Goal: Information Seeking & Learning: Learn about a topic

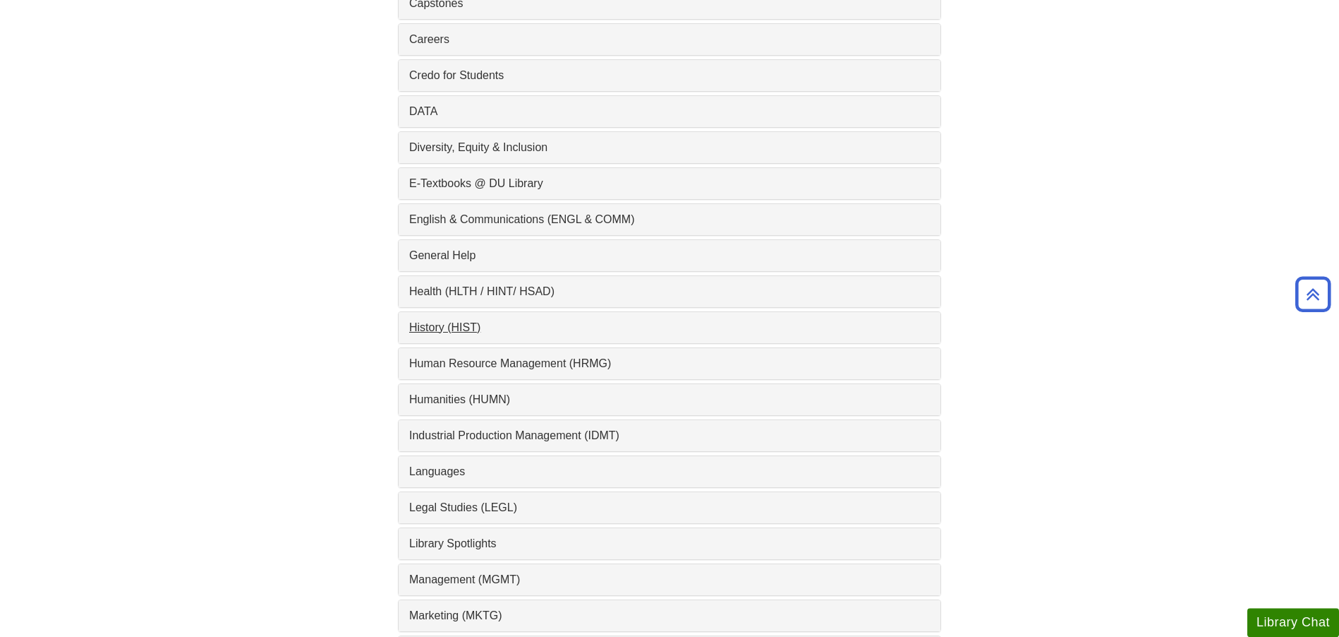
scroll to position [792, 0]
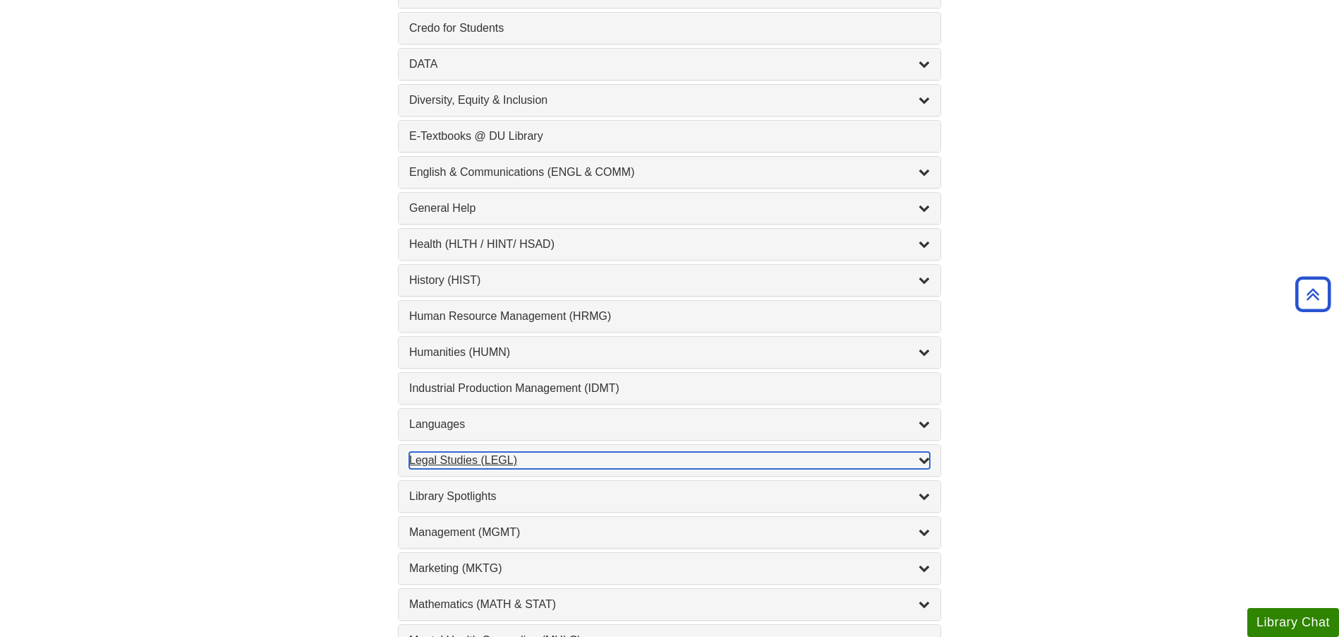
click at [447, 460] on div "Legal Studies (LEGL) , 2 guides" at bounding box center [669, 460] width 521 height 17
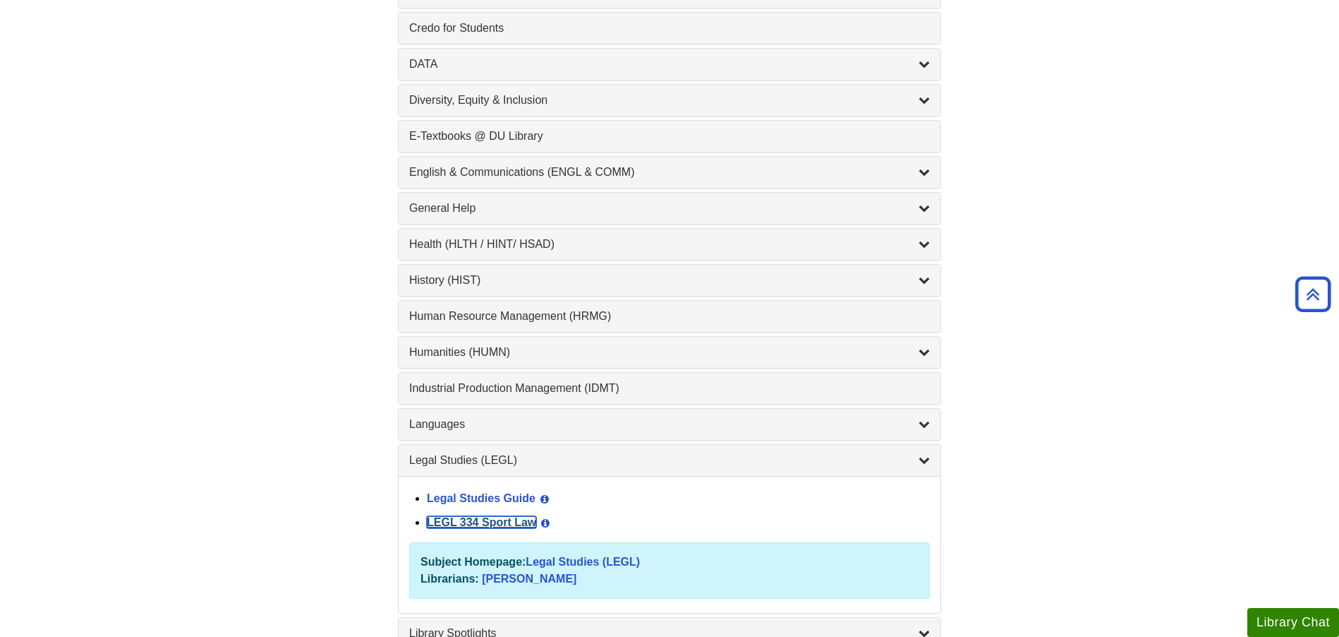
click at [471, 520] on link "LEGL 334 Sport Law" at bounding box center [481, 522] width 109 height 12
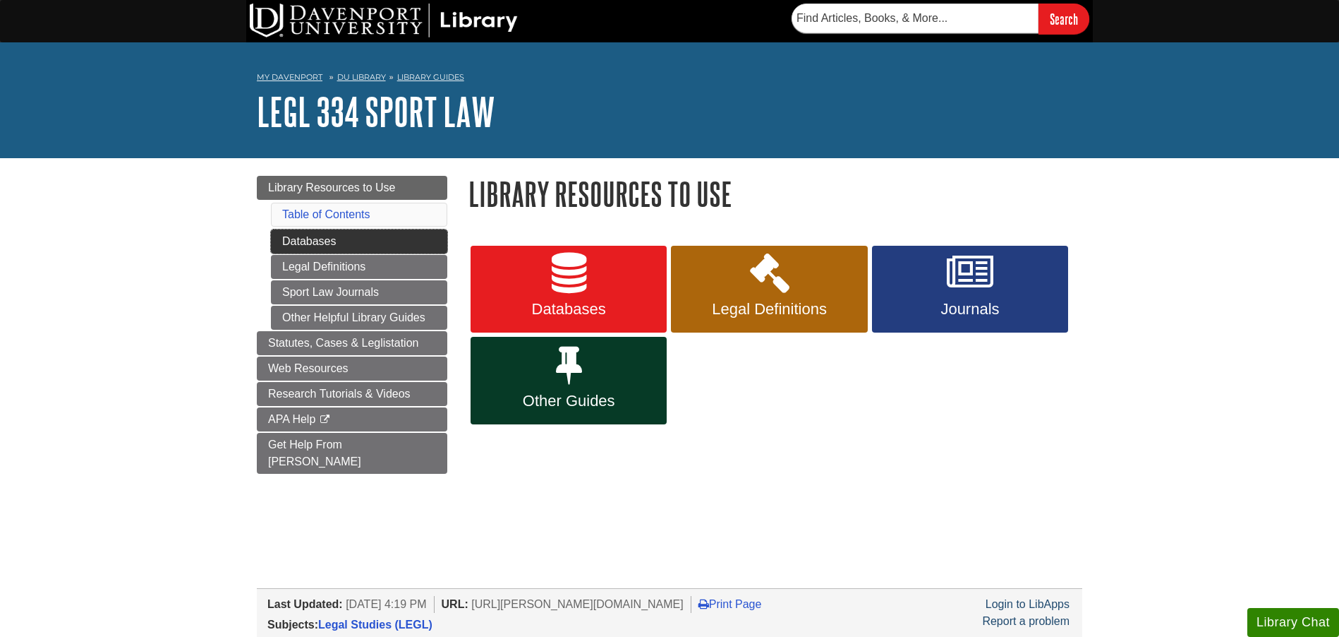
click at [391, 238] on link "Databases" at bounding box center [359, 241] width 176 height 24
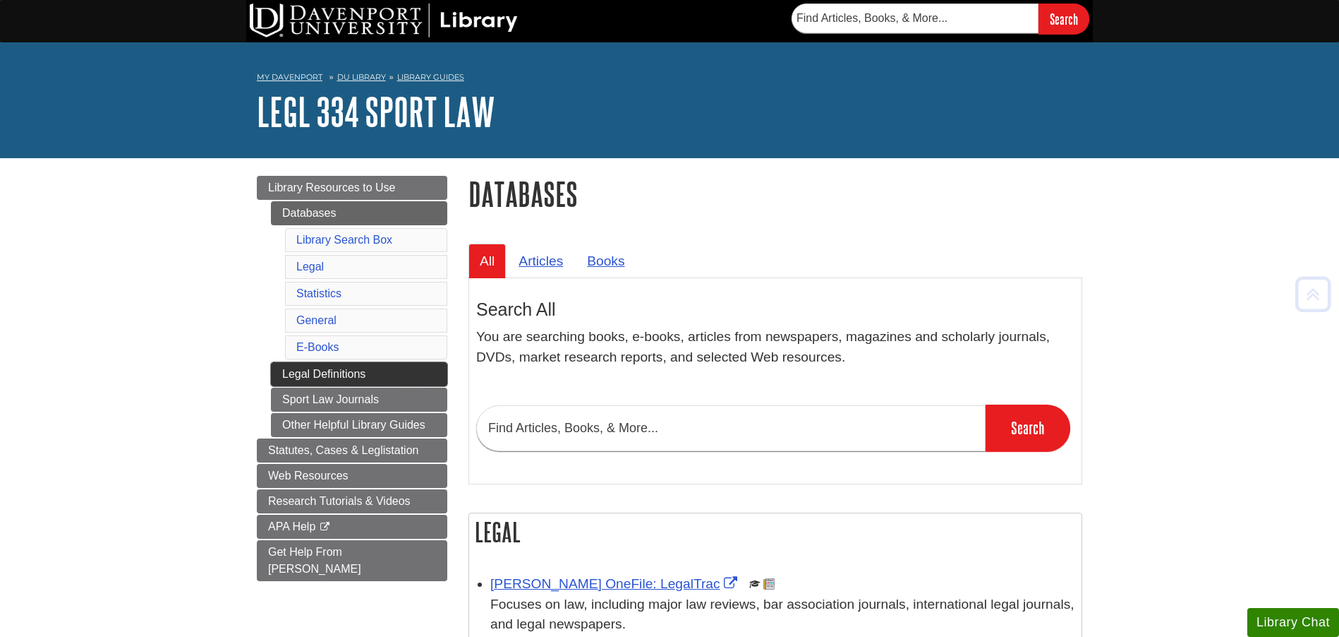
click at [368, 378] on link "Legal Definitions" at bounding box center [359, 374] width 176 height 24
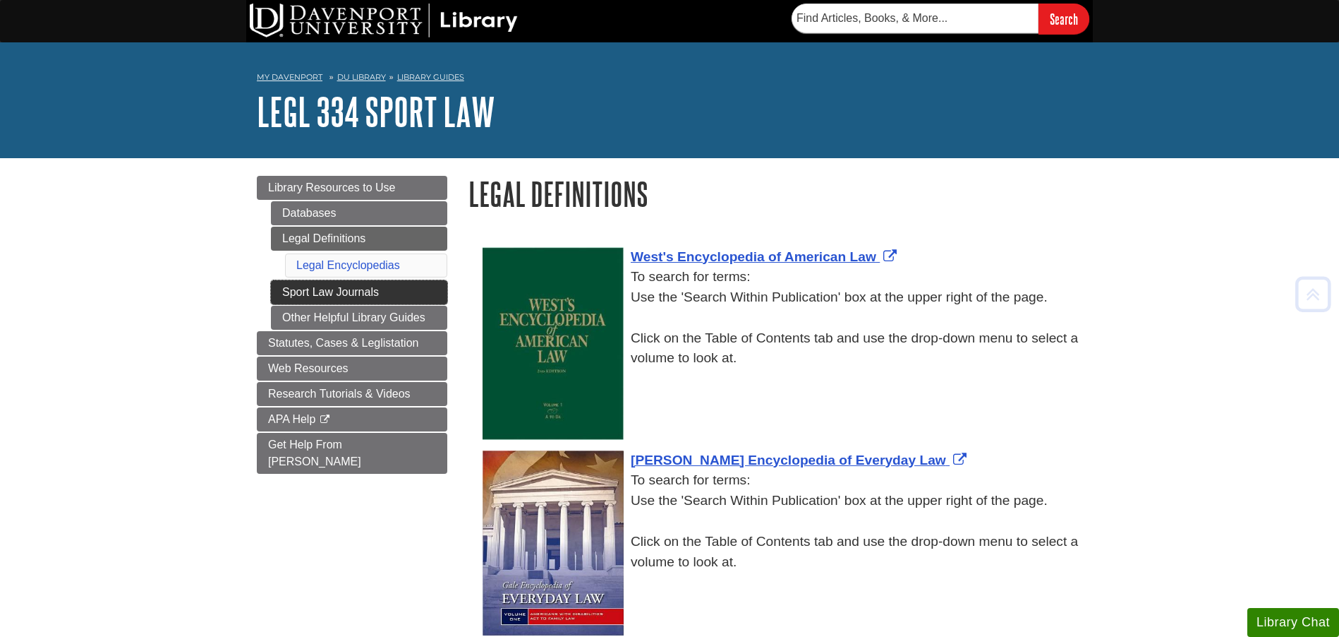
drag, startPoint x: 442, startPoint y: 290, endPoint x: 429, endPoint y: 291, distance: 13.5
click at [442, 290] on link "Sport Law Journals" at bounding box center [359, 292] width 176 height 24
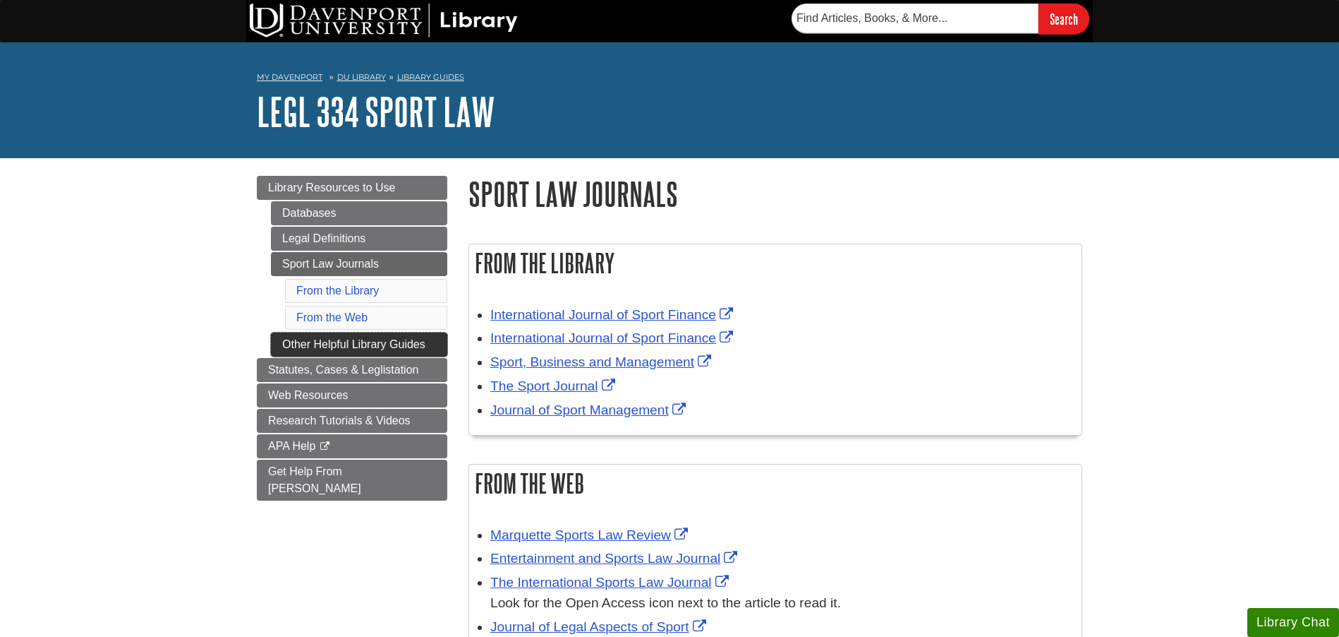
click at [289, 342] on link "Other Helpful Library Guides" at bounding box center [359, 344] width 176 height 24
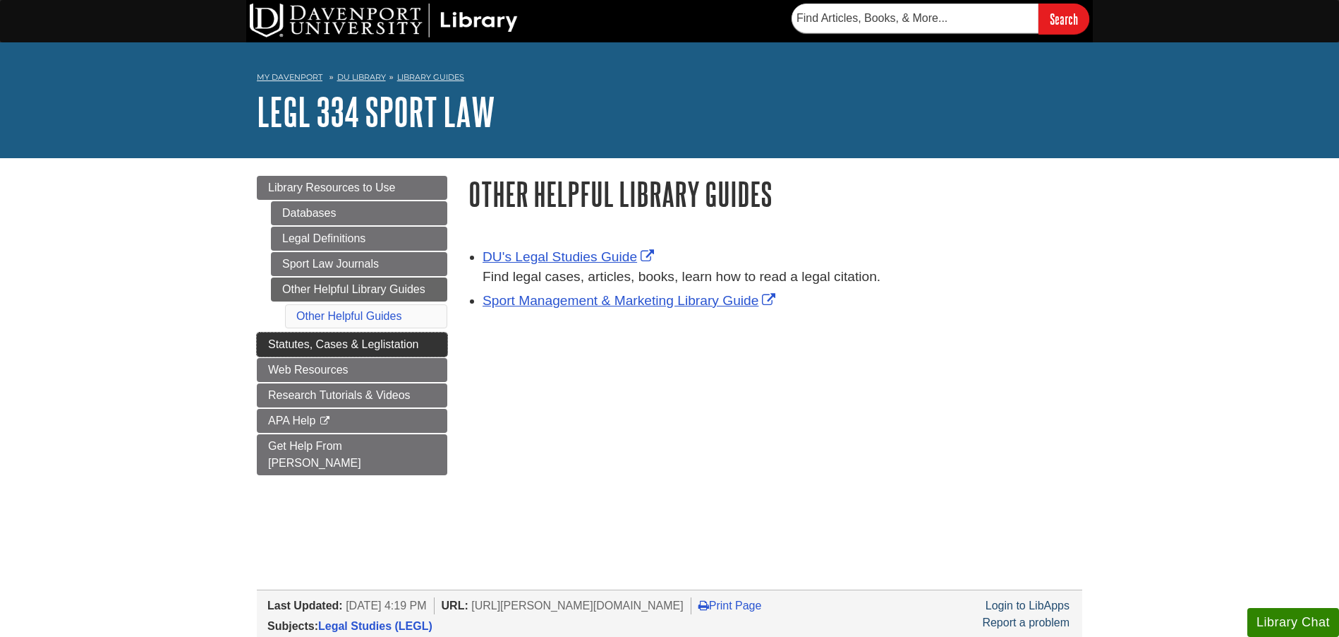
click at [262, 348] on link "Statutes, Cases & Leglistation" at bounding box center [352, 344] width 191 height 24
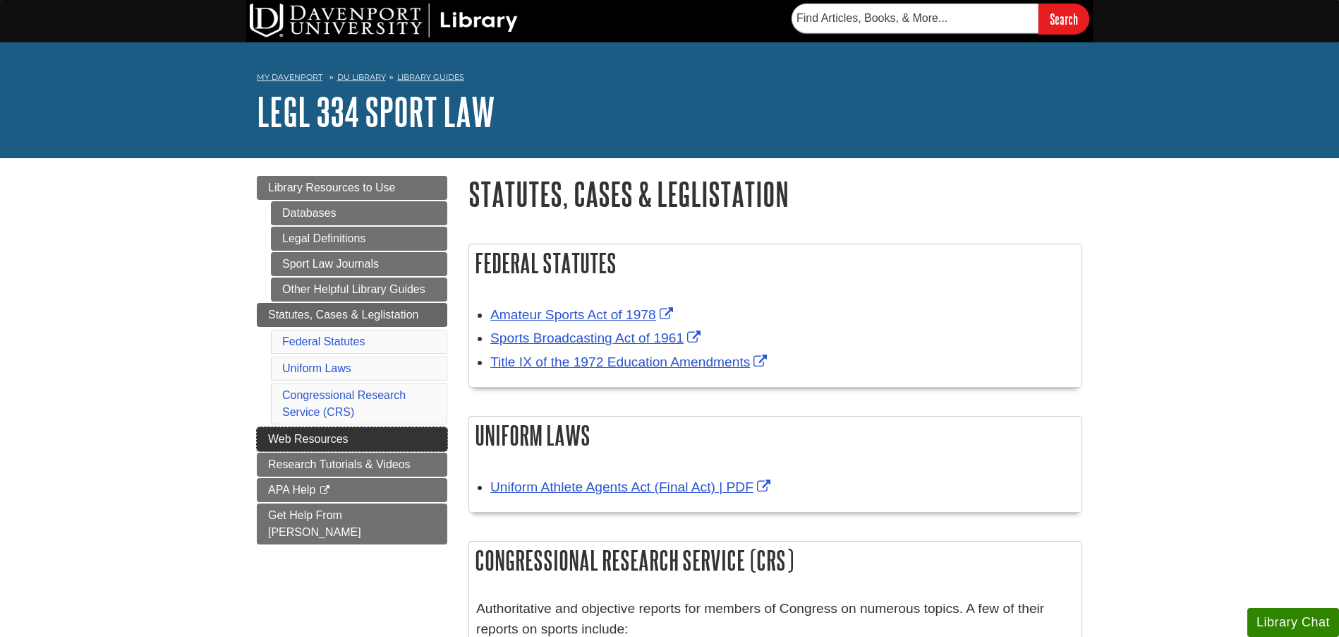
click at [271, 433] on link "Web Resources" at bounding box center [352, 439] width 191 height 24
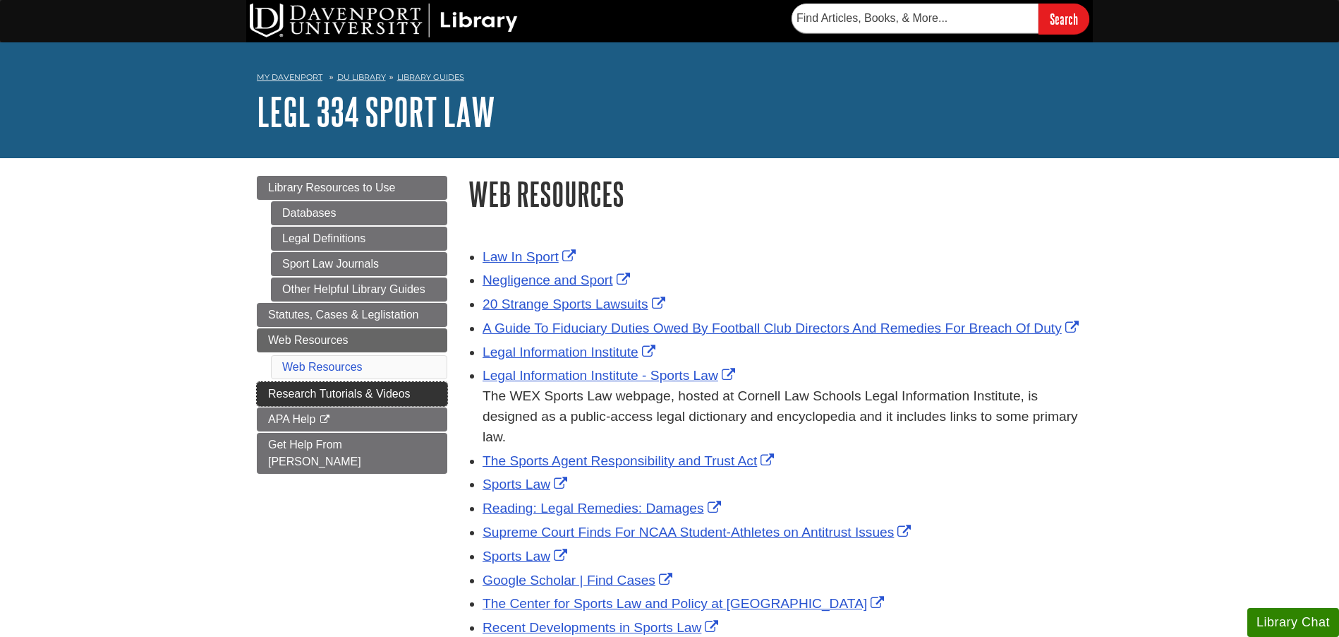
click at [277, 394] on span "Research Tutorials & Videos" at bounding box center [339, 393] width 143 height 12
